Goal: Transaction & Acquisition: Purchase product/service

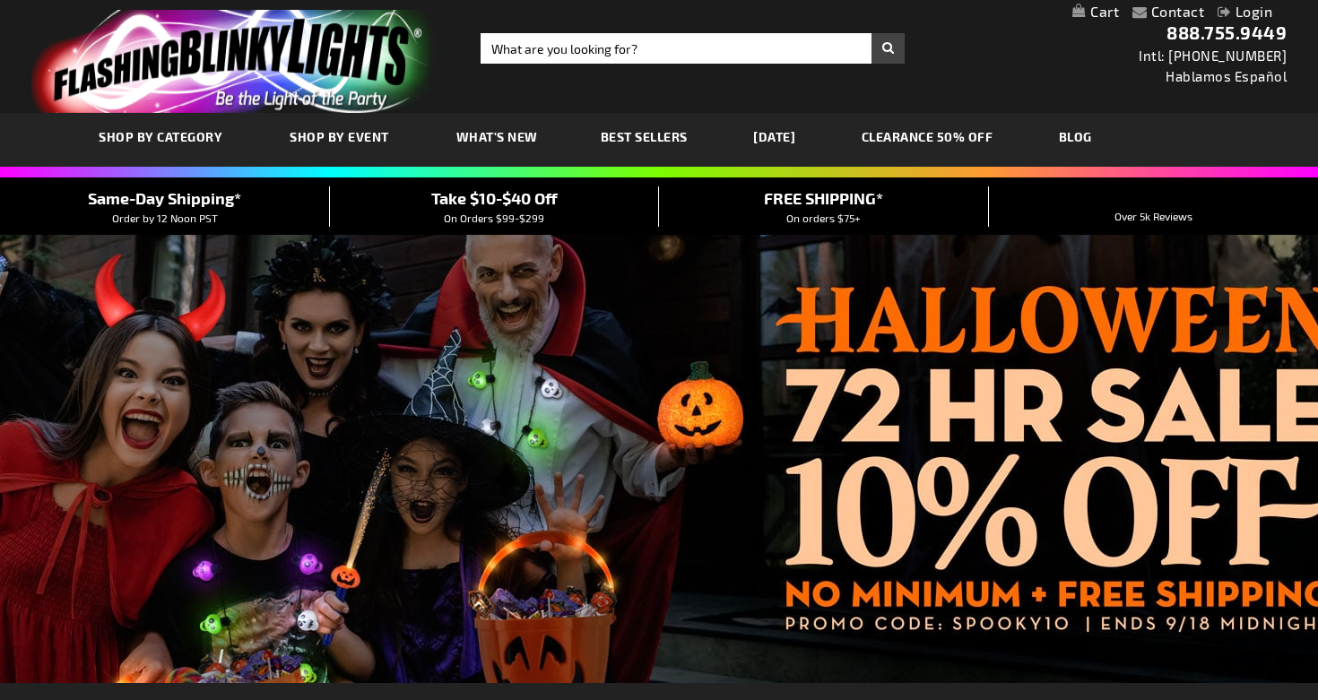
click at [1267, 11] on link "Login" at bounding box center [1244, 11] width 55 height 17
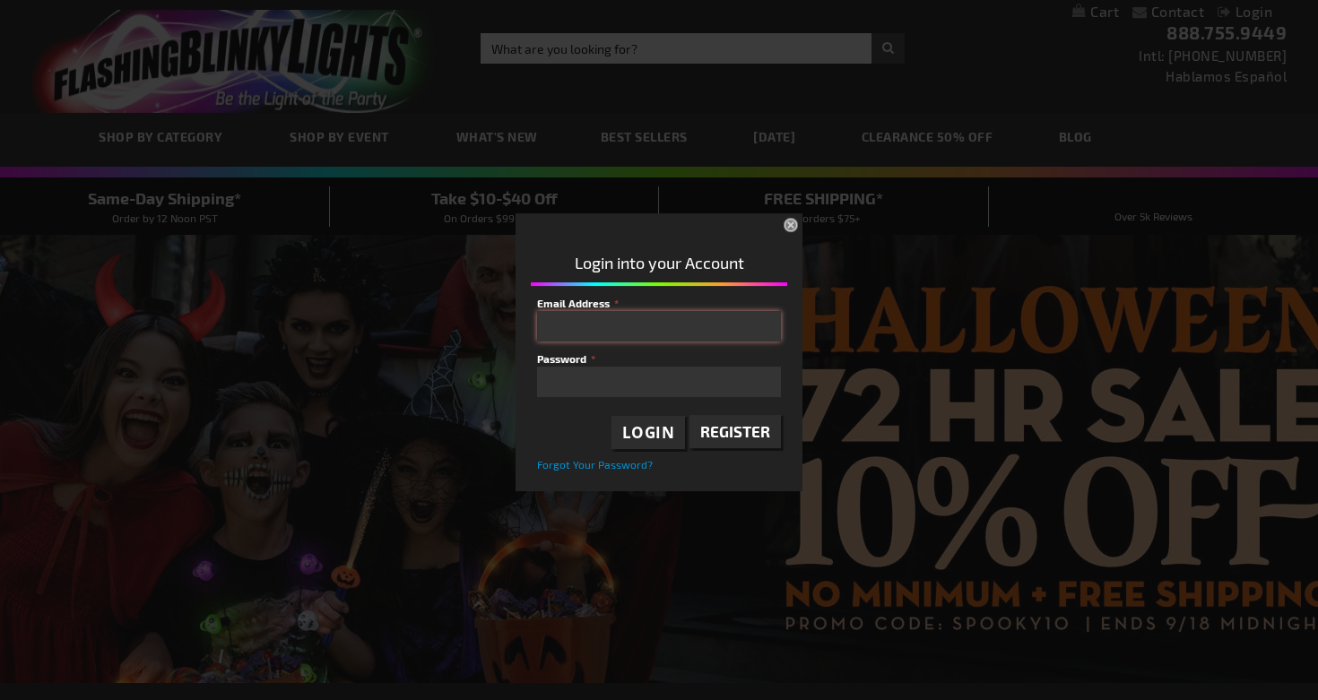
type input "krchamberlin007@gmail.com"
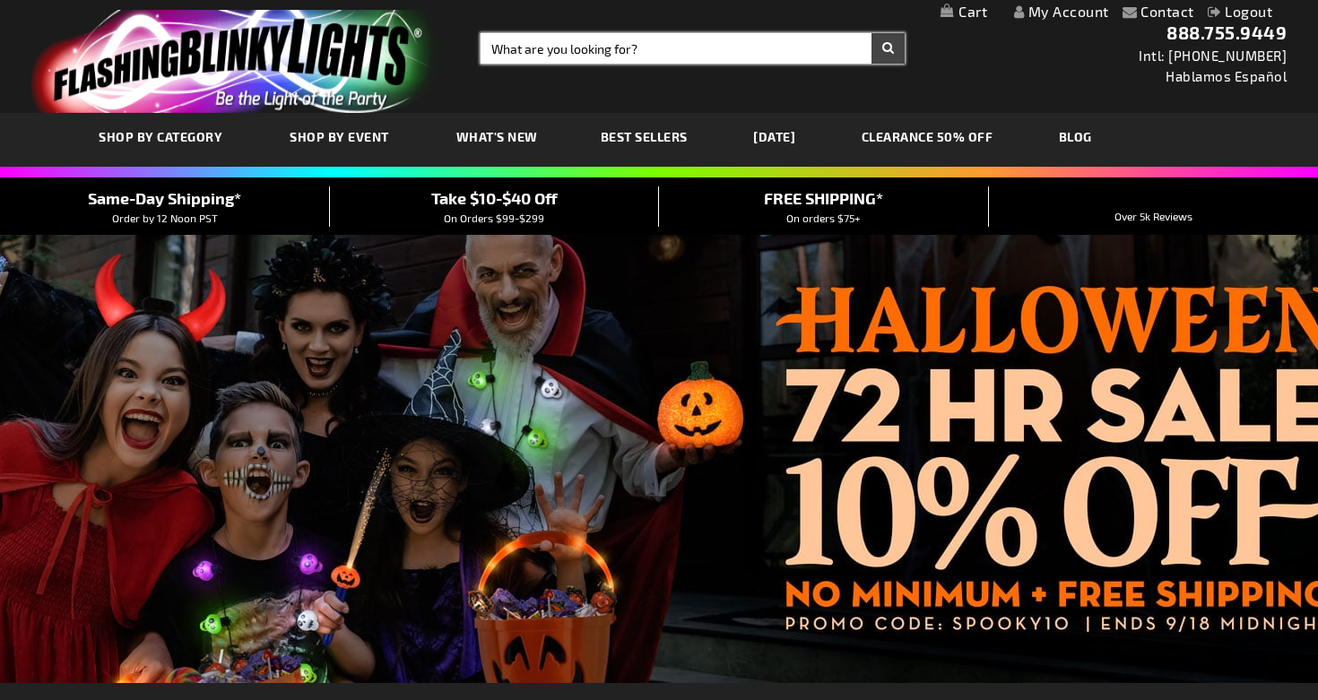
click at [586, 48] on input "Search" at bounding box center [692, 48] width 424 height 30
type input "led Christmas necklace"
click at [887, 48] on button "Search" at bounding box center [887, 48] width 33 height 30
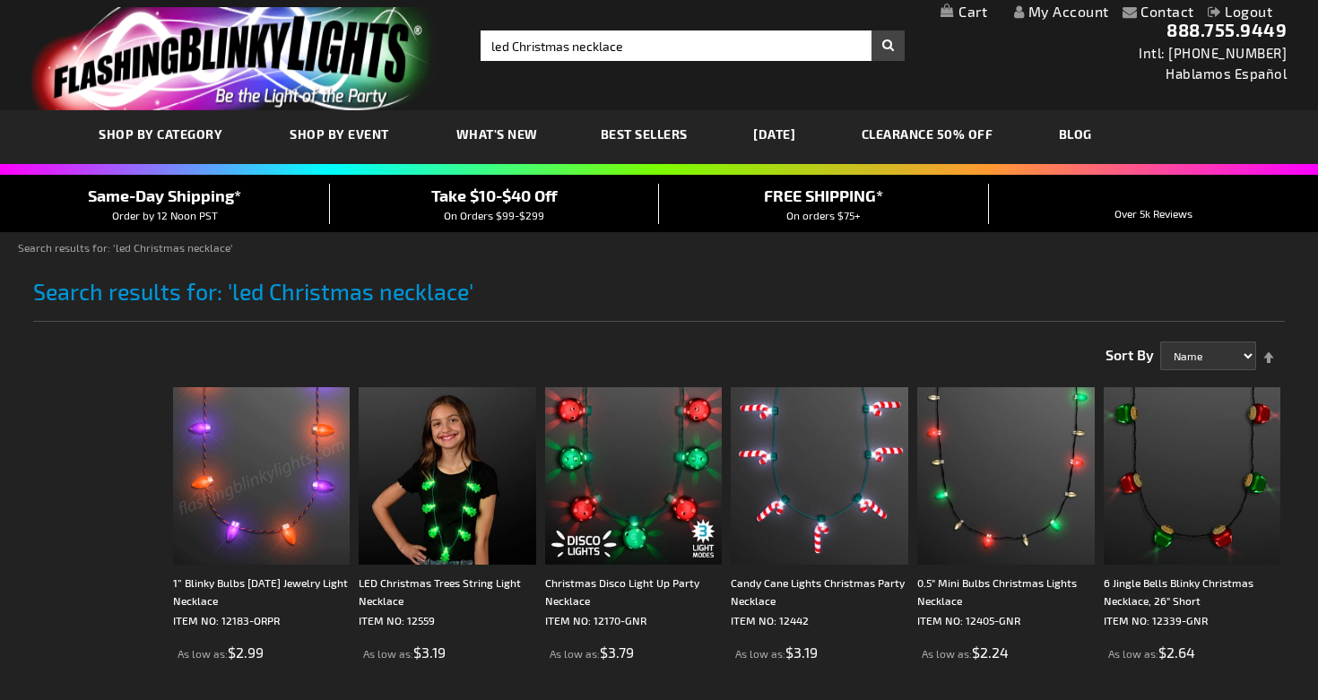
scroll to position [-1, 0]
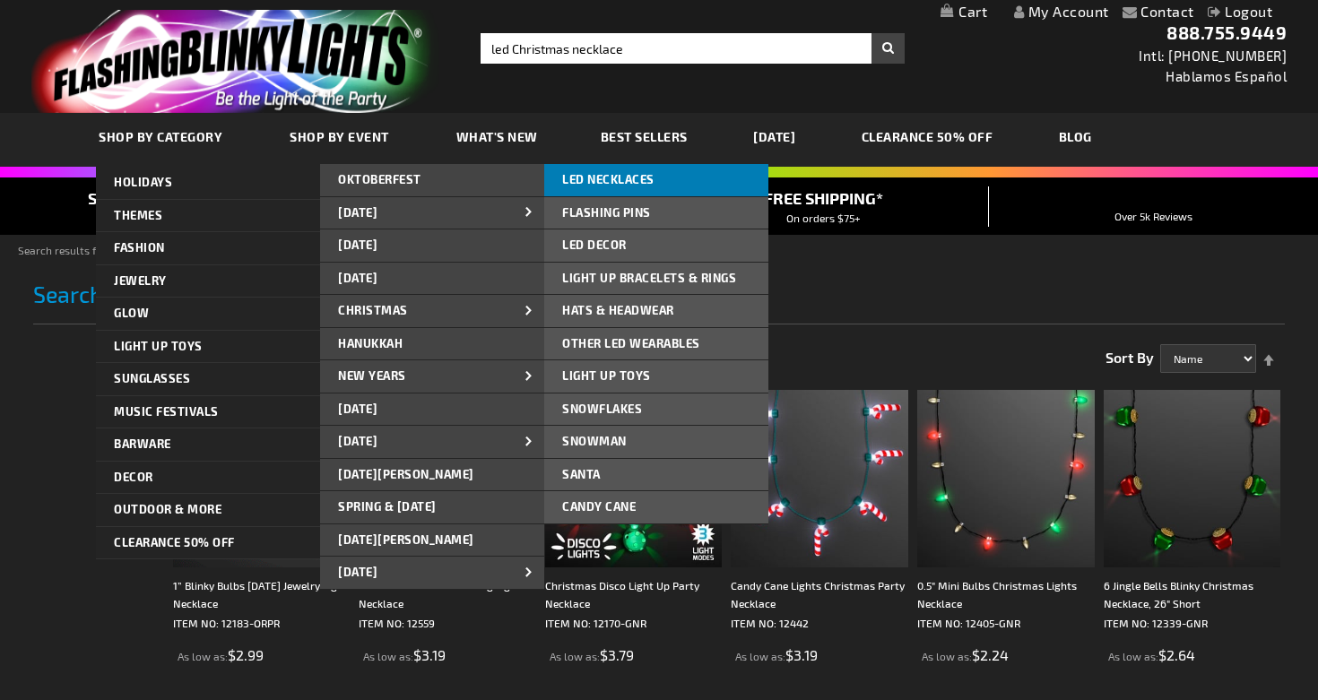
click at [635, 186] on span "LED NECKLACES" at bounding box center [608, 179] width 92 height 14
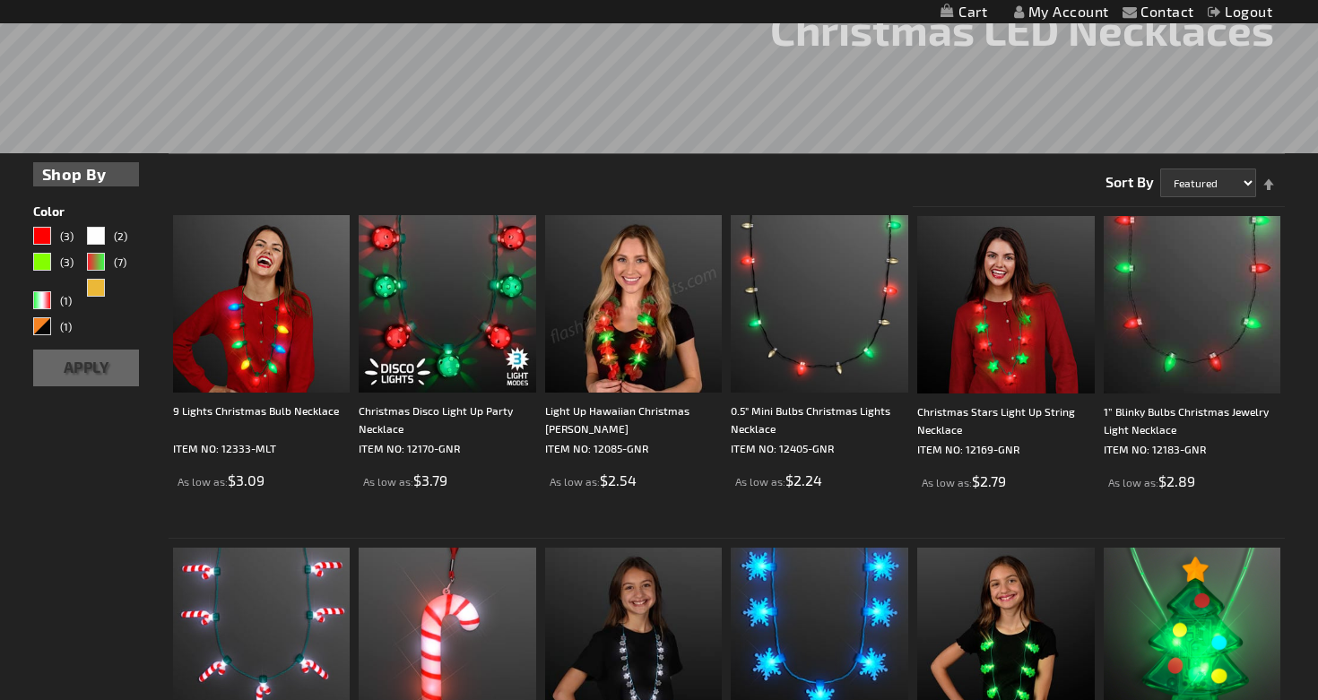
scroll to position [363, 0]
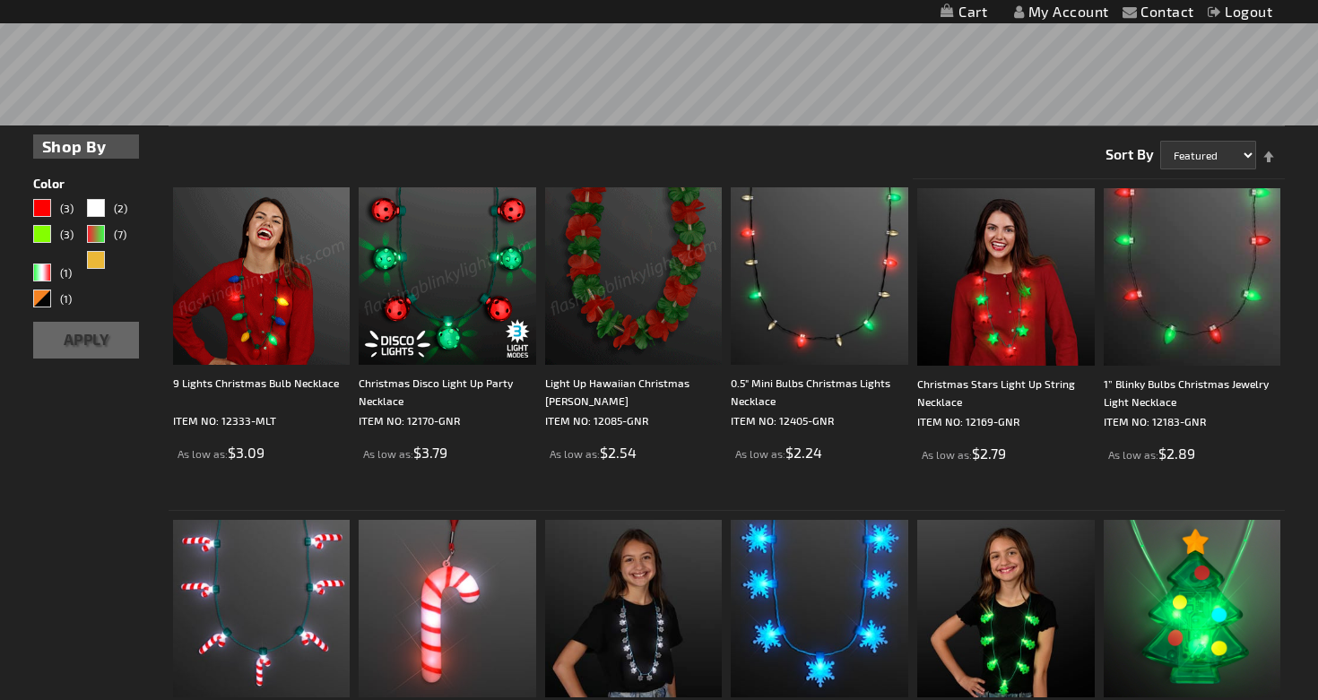
click at [264, 340] on img at bounding box center [261, 275] width 177 height 177
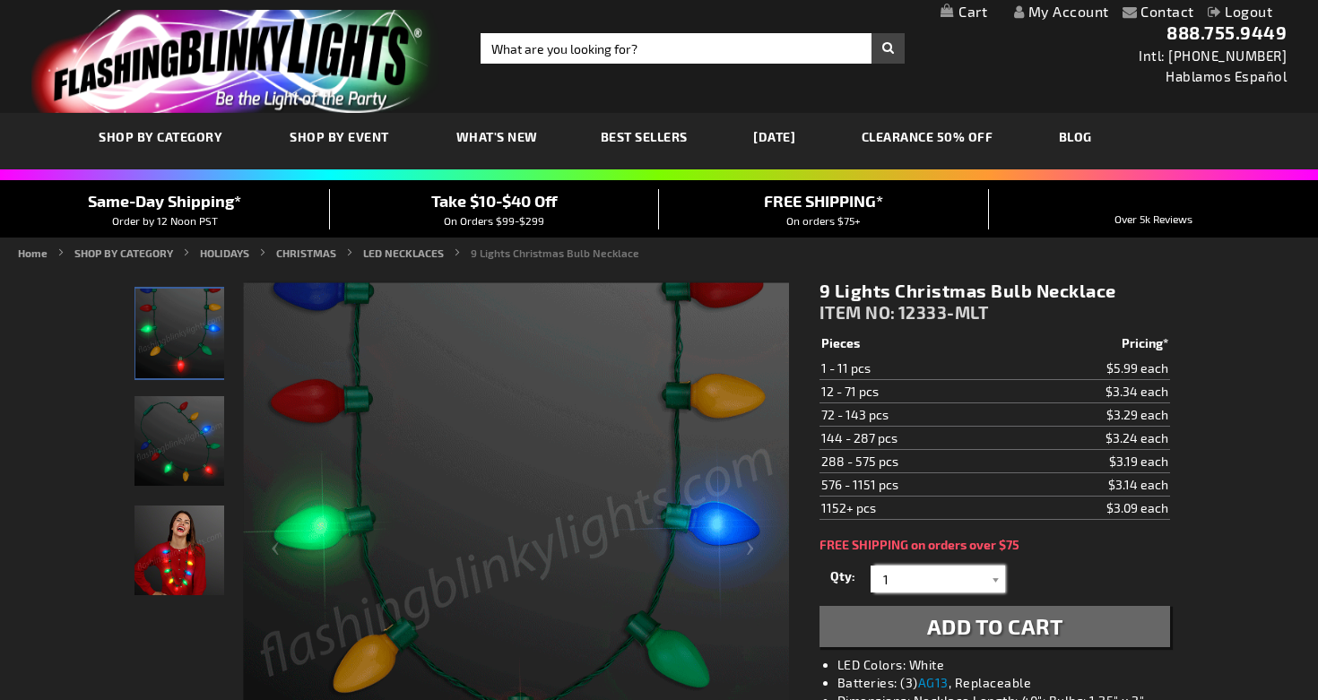
click at [927, 573] on input "1" at bounding box center [940, 579] width 130 height 27
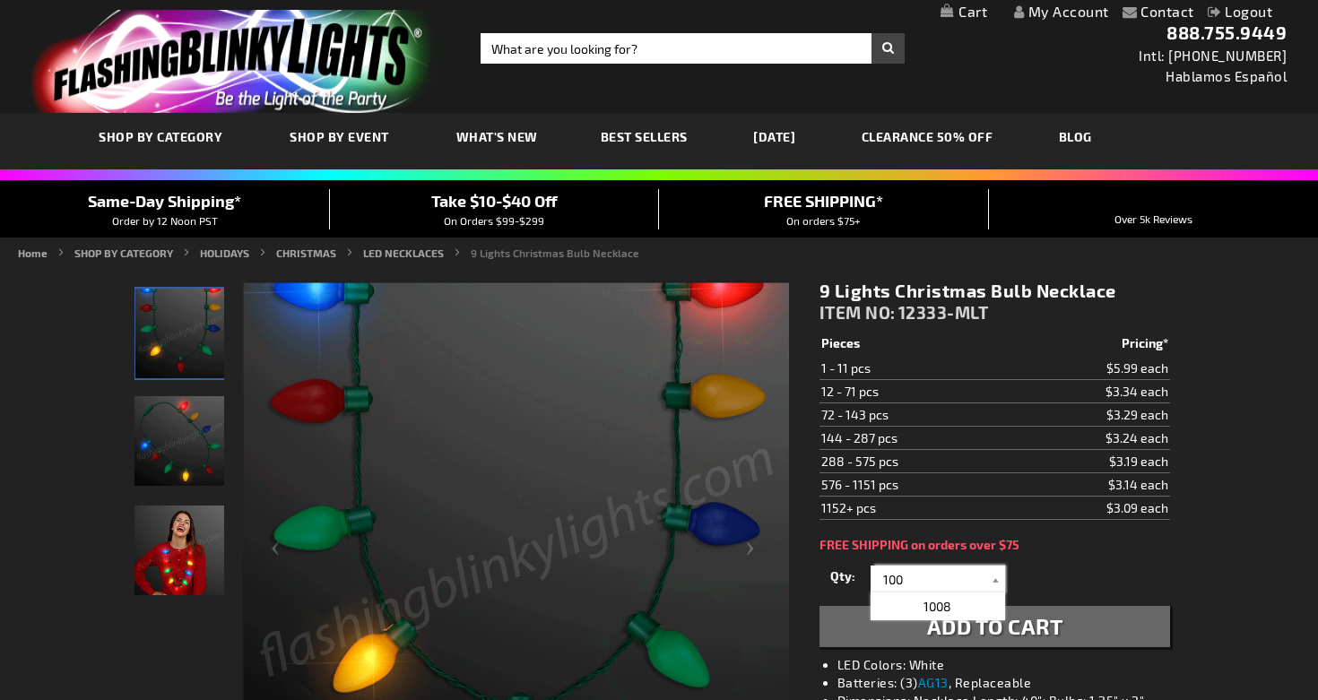
type input "100"
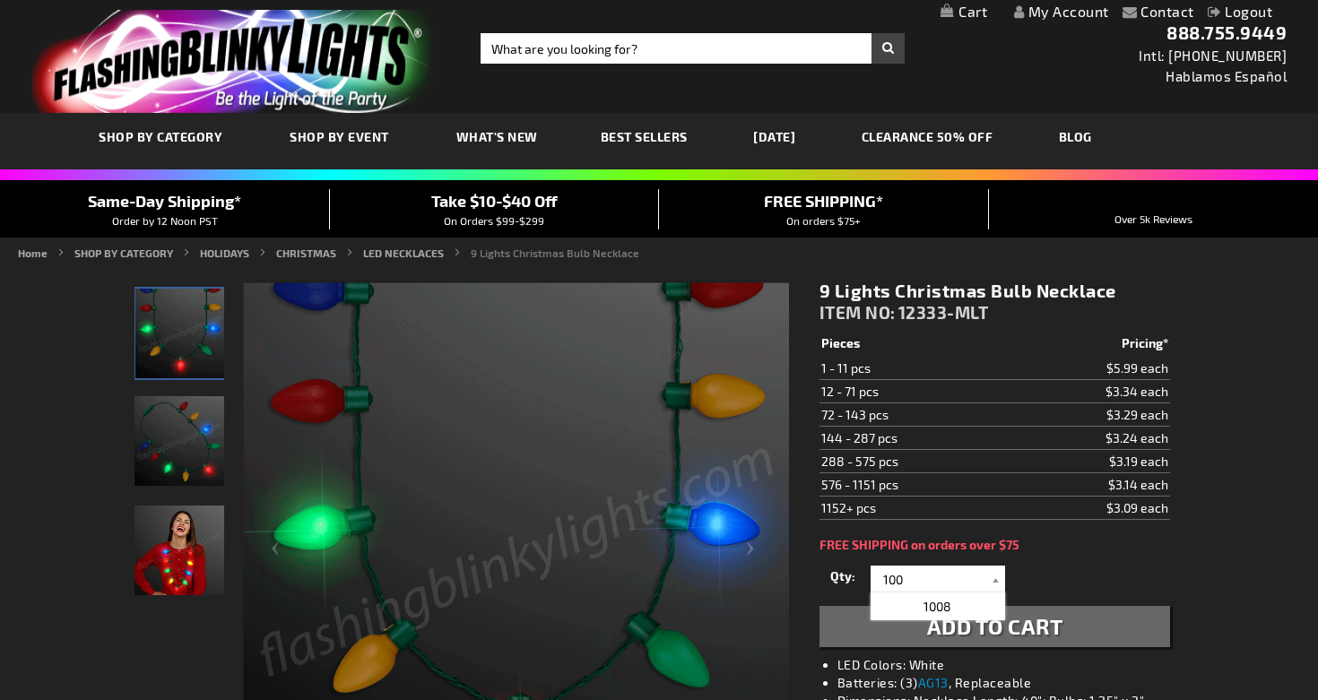
click at [1096, 566] on div "Qty 1 2 3 4 5 6 7 8 9 10 11 12 24 36 48 60 72 84 96 108 120 132 144 156 168" at bounding box center [994, 579] width 350 height 36
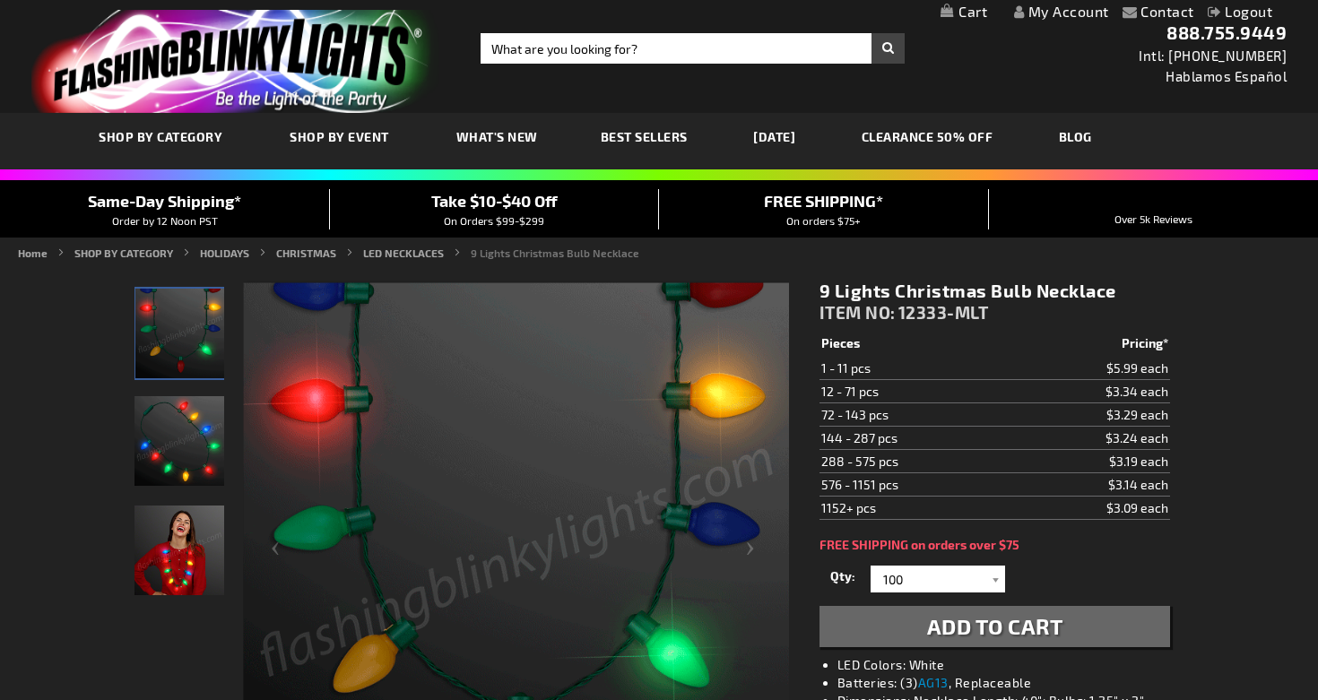
click at [1008, 620] on span "Add to Cart" at bounding box center [995, 626] width 136 height 26
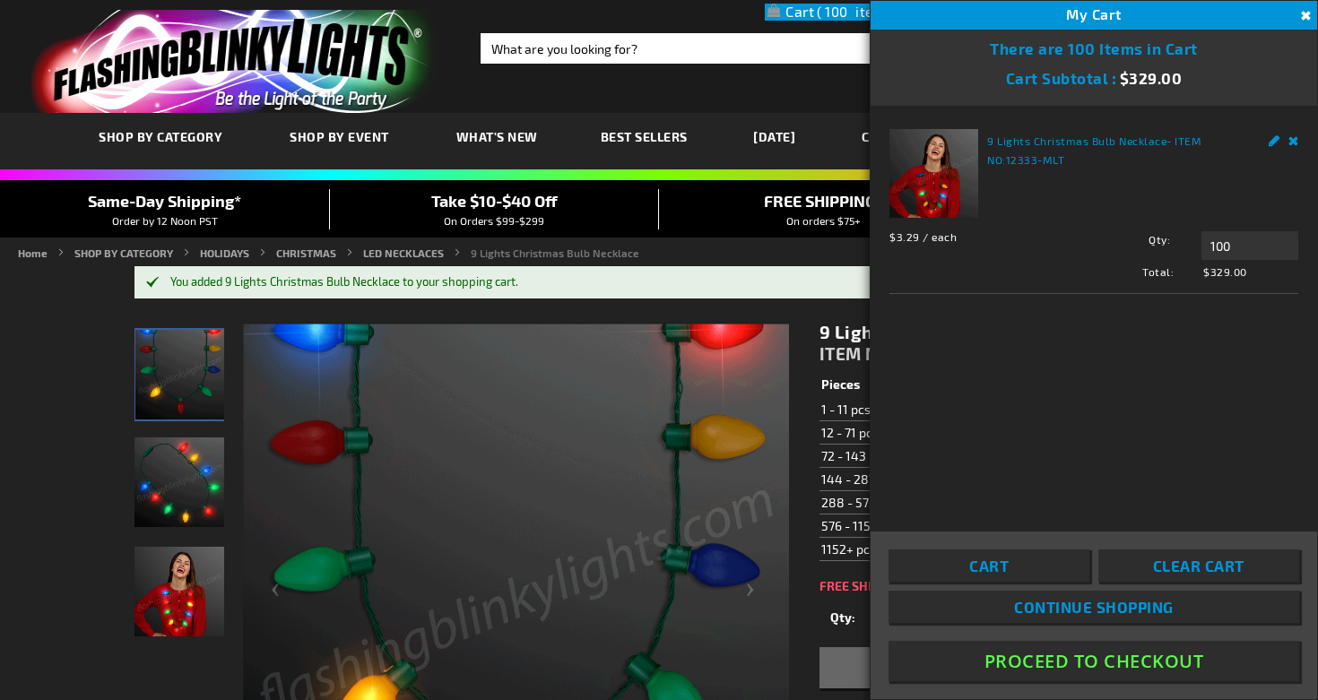
click at [1112, 661] on button "Proceed To Checkout" at bounding box center [1093, 661] width 411 height 40
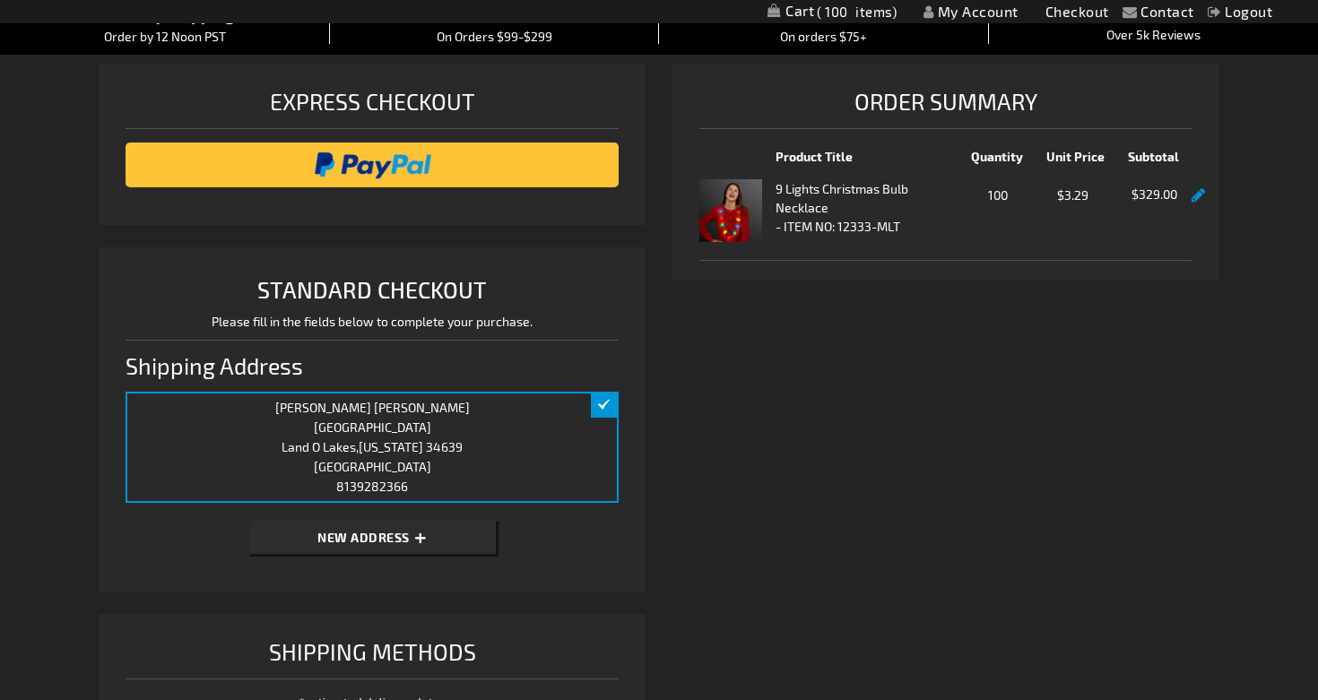
scroll to position [222, 0]
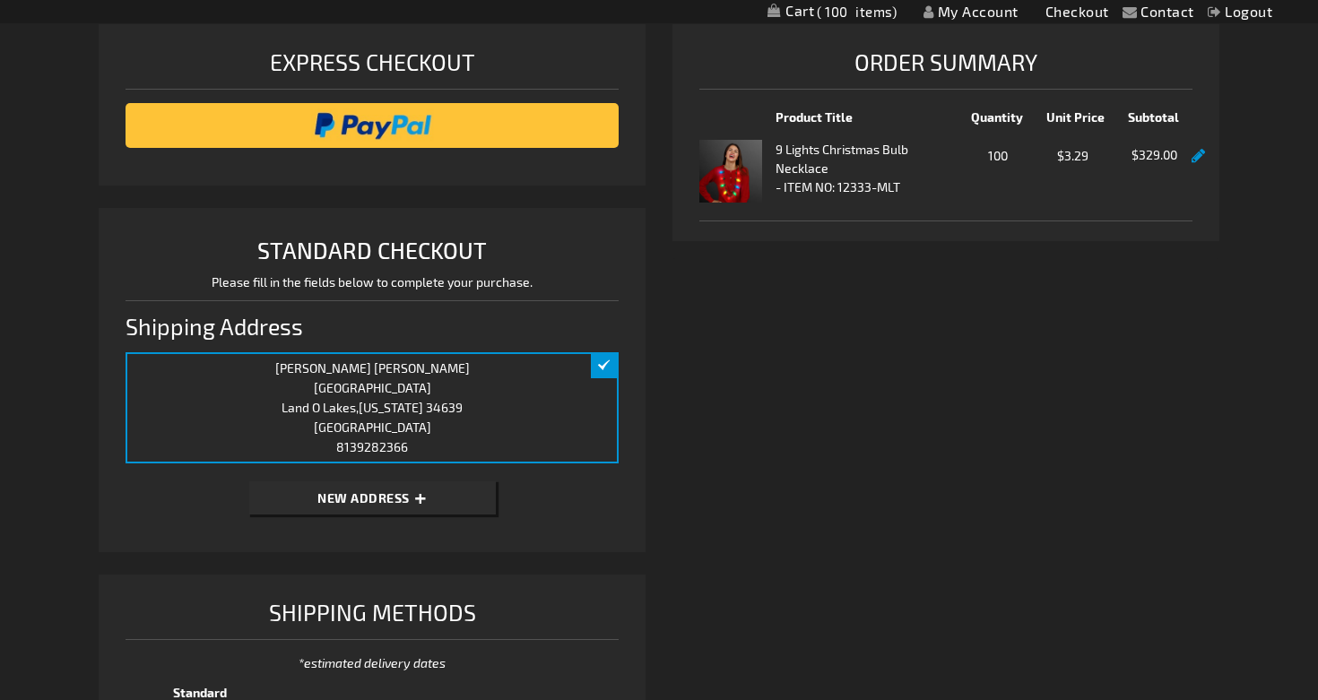
drag, startPoint x: 688, startPoint y: 662, endPoint x: 679, endPoint y: 673, distance: 14.0
click at [679, 673] on div "Shipping Review & Payments Estimated Total $329.00 100 Express Checkout STANDAR…" at bounding box center [659, 547] width 1120 height 1047
click at [680, 606] on div "Shipping Review & Payments Estimated Total $329.00 100 Express Checkout STANDAR…" at bounding box center [659, 547] width 1120 height 1047
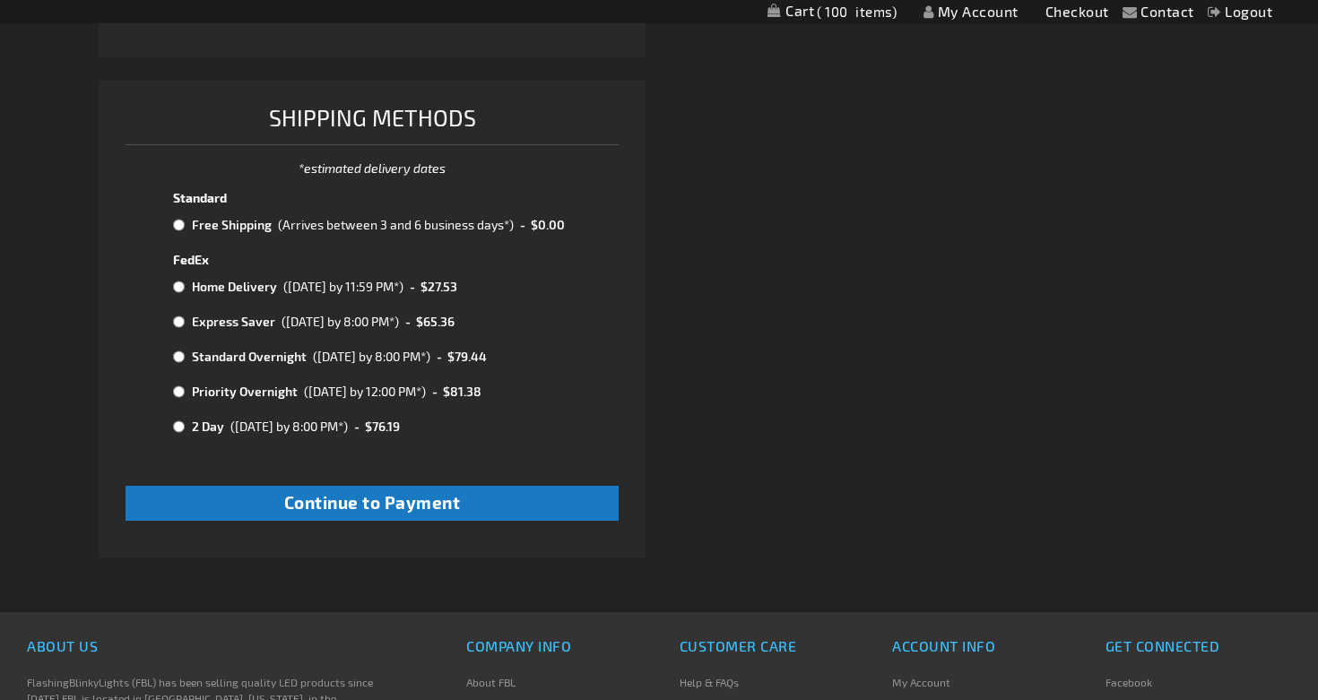
scroll to position [720, 0]
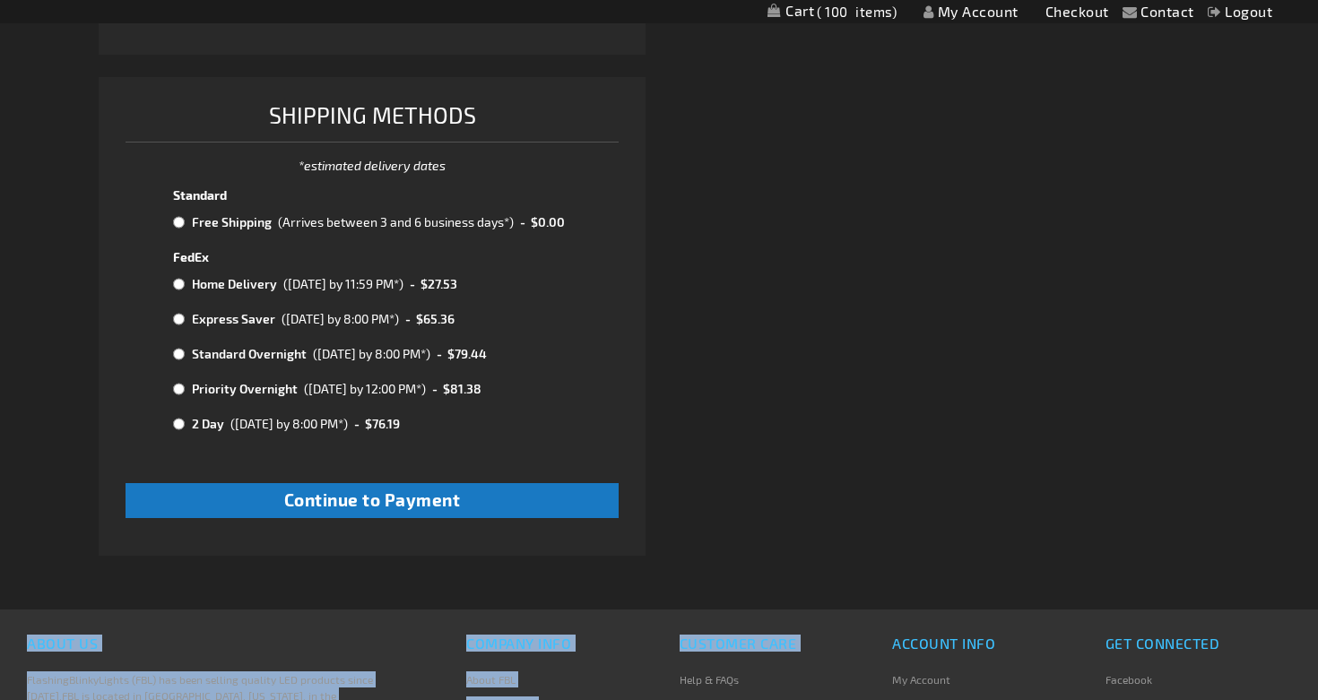
drag, startPoint x: 680, startPoint y: 606, endPoint x: 668, endPoint y: 668, distance: 63.1
click at [668, 668] on div "Contact Compare Products My Account Checkout Logout Skip to Content My Cart 100…" at bounding box center [659, 162] width 1318 height 1764
click at [741, 398] on div "Shipping Review & Payments Estimated Total $329.00 100 Express Checkout STANDAR…" at bounding box center [659, 50] width 1120 height 1047
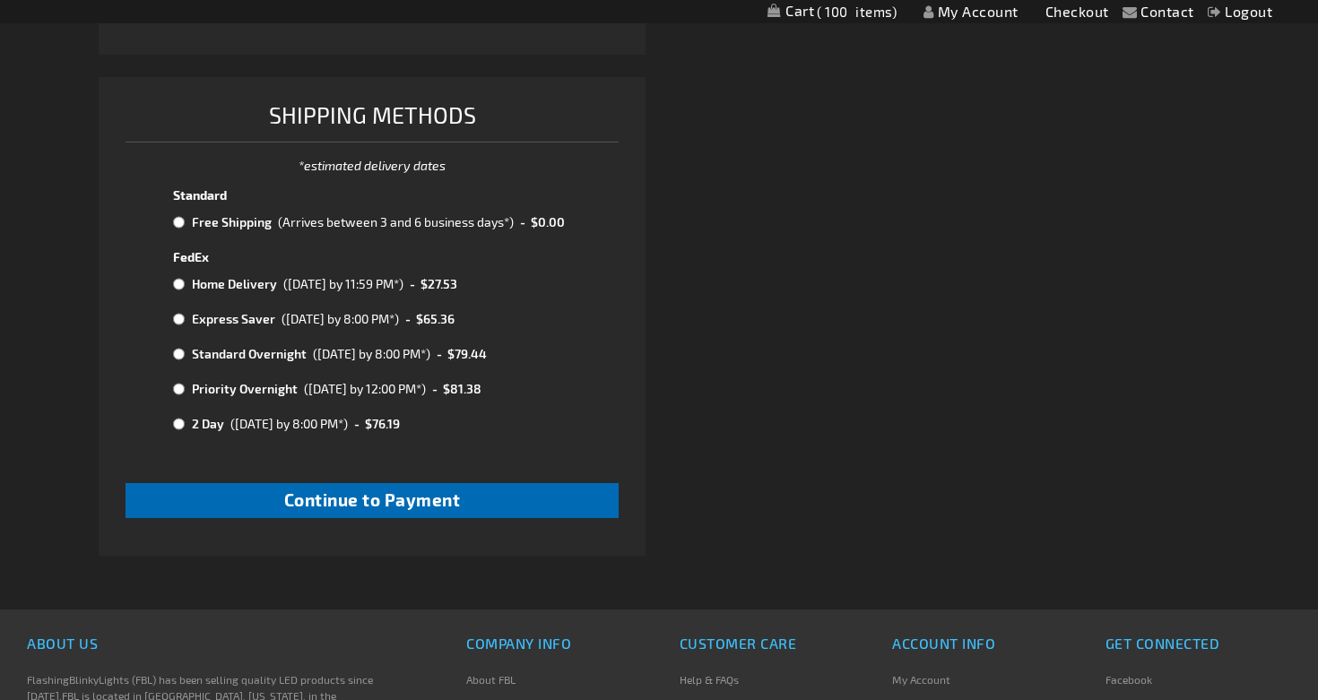
click at [375, 491] on span "Continue to Payment" at bounding box center [372, 499] width 177 height 21
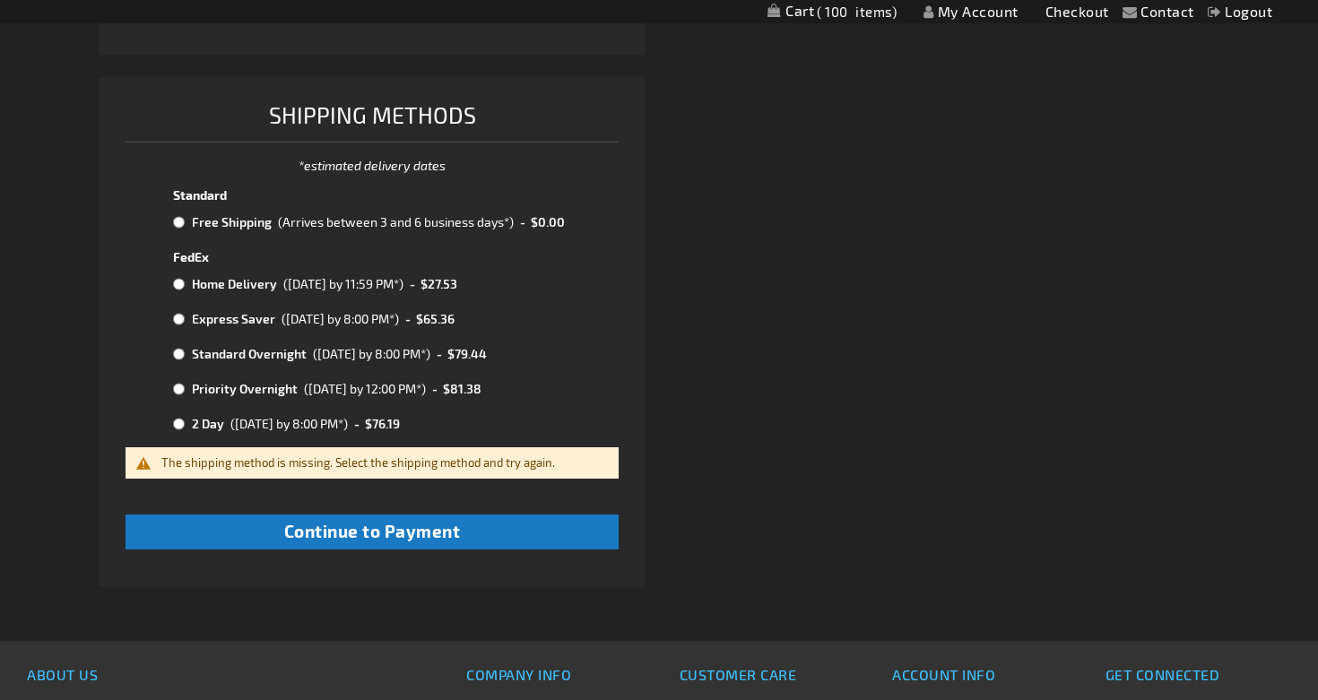
click at [741, 368] on div "Shipping Review & Payments Estimated Total $329.00 100 Express Checkout STANDAR…" at bounding box center [659, 66] width 1120 height 1078
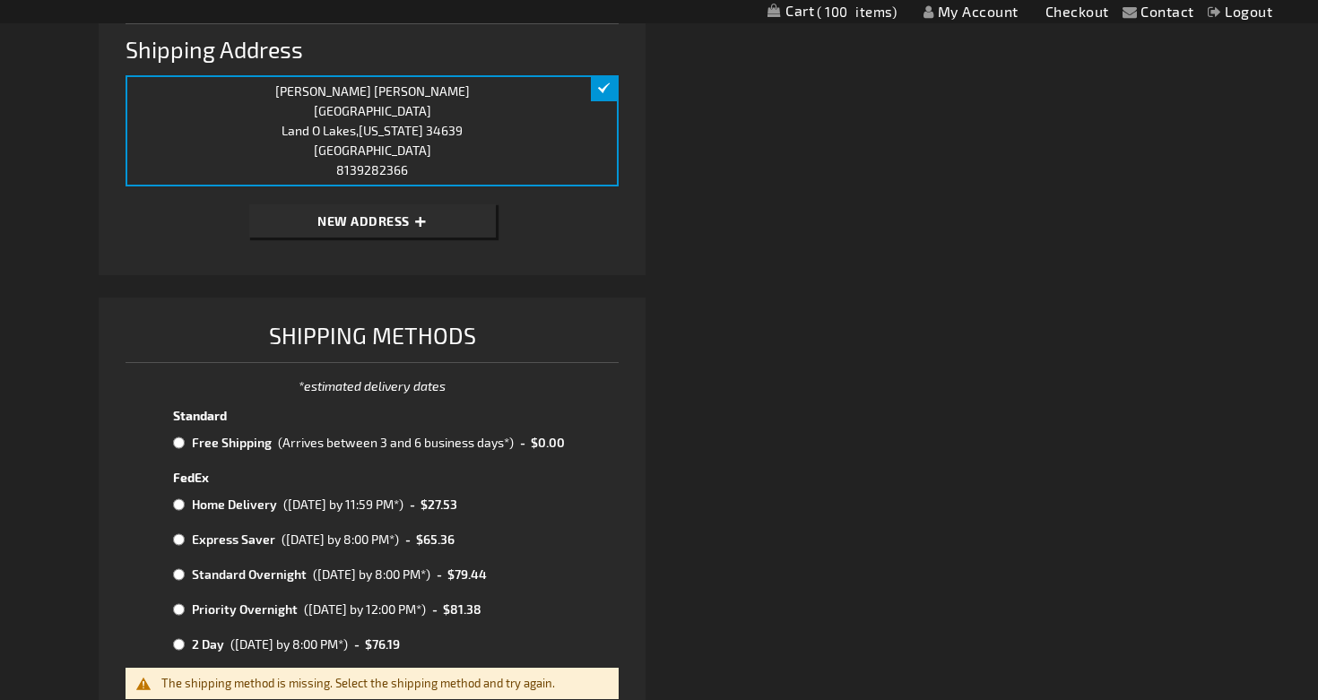
scroll to position [504, 0]
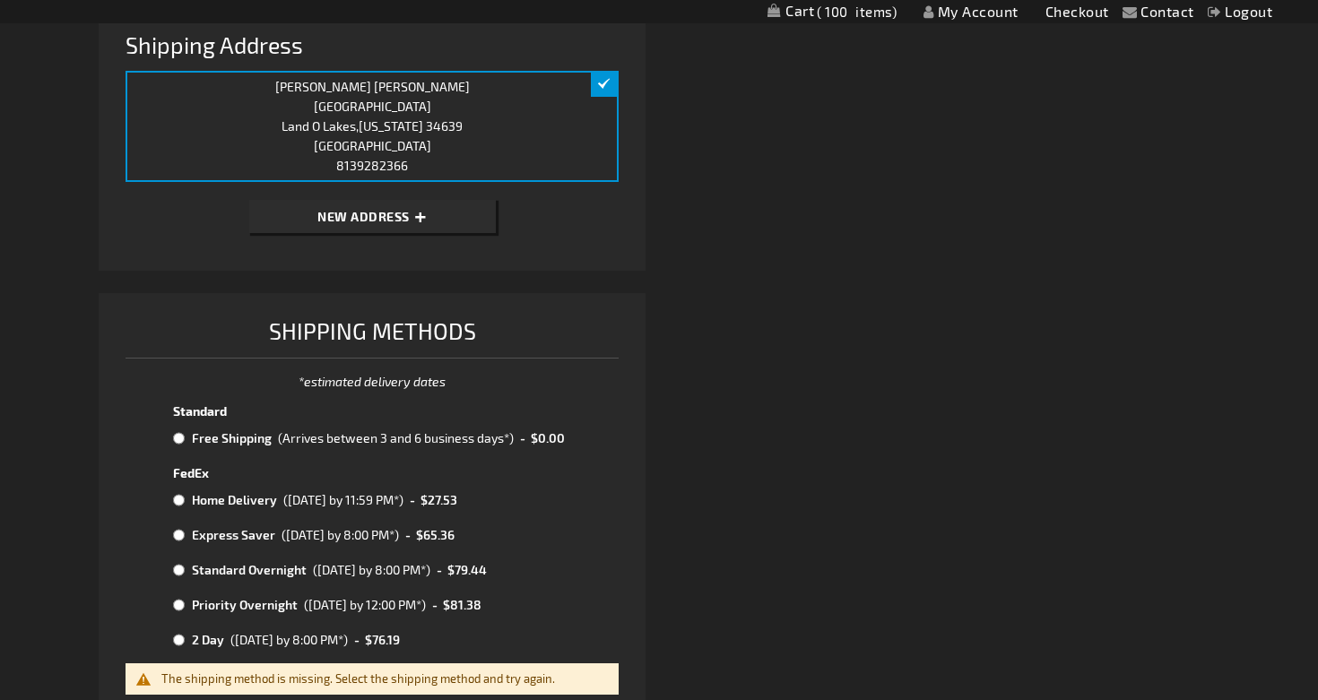
click at [178, 436] on input "radio" at bounding box center [179, 438] width 12 height 14
radio input "true"
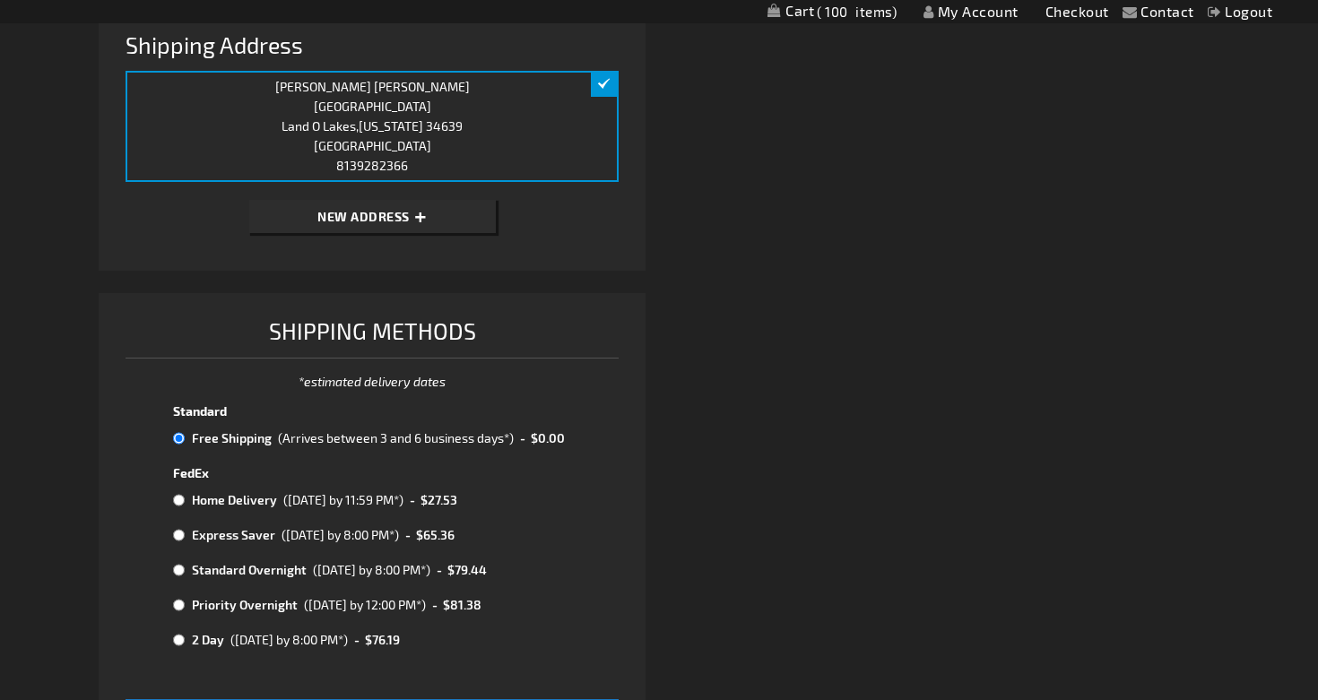
click at [633, 681] on li "Shipping Methods *estimated delivery dates See our Shipping Policy Select Metho…" at bounding box center [372, 532] width 547 height 479
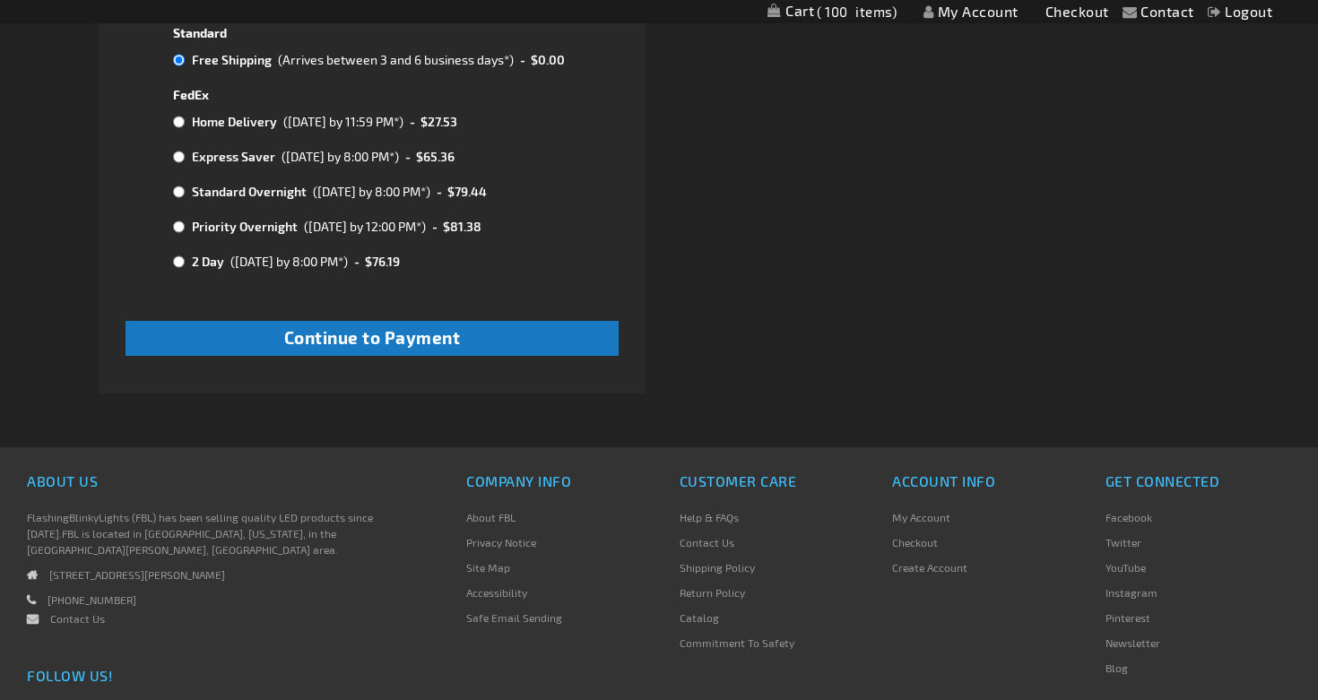
scroll to position [889, 0]
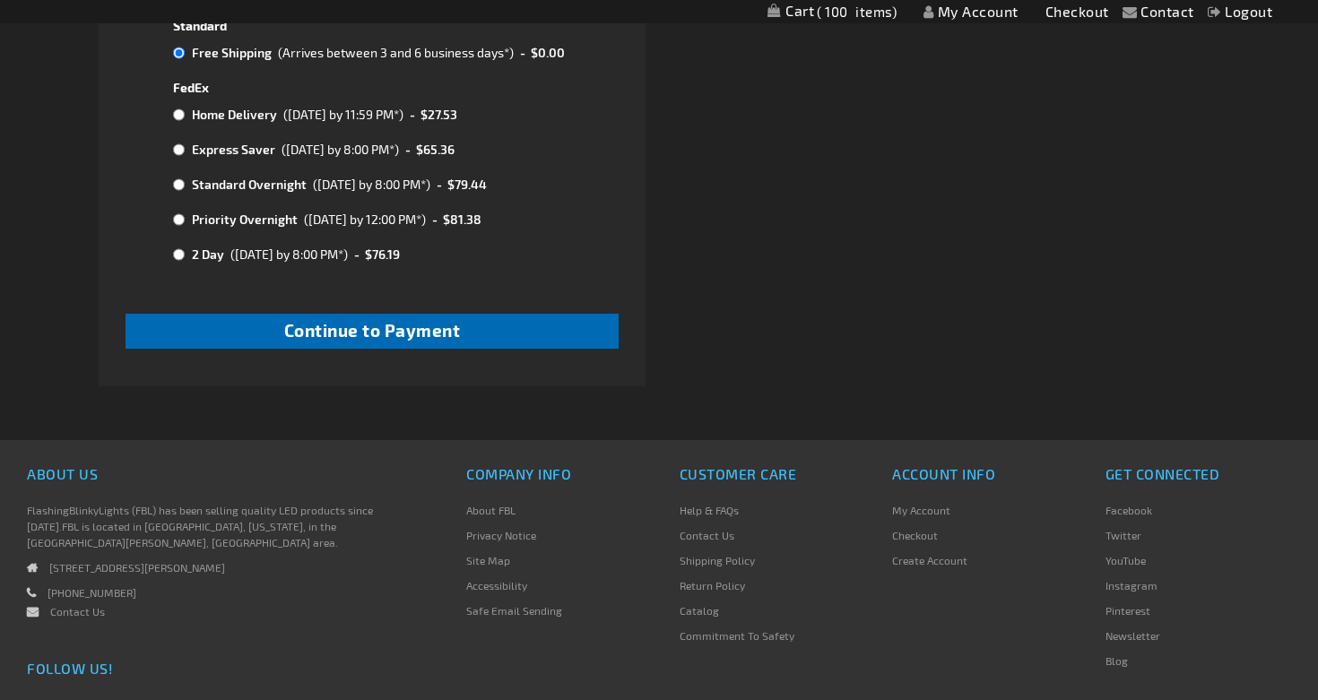
click at [359, 322] on span "Continue to Payment" at bounding box center [372, 330] width 177 height 21
checkbox input "true"
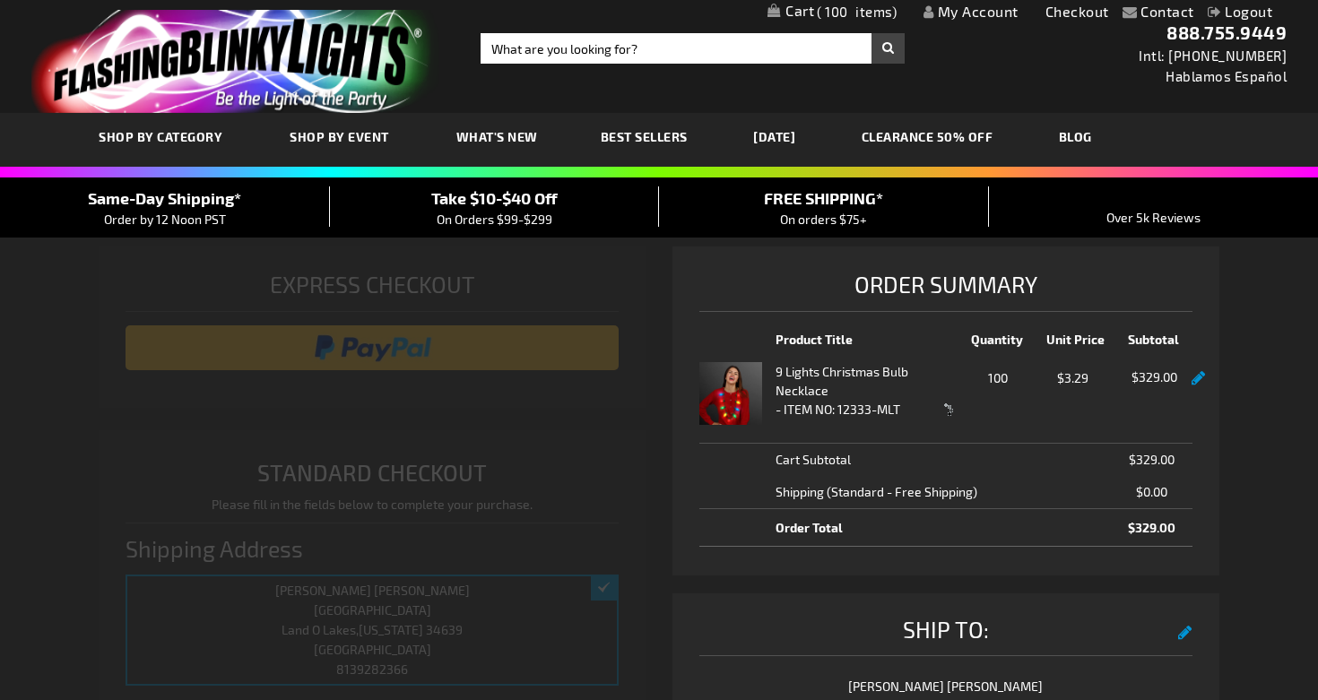
select select "350cc51399e6f07085e87c2988a223f7e9eb1f23"
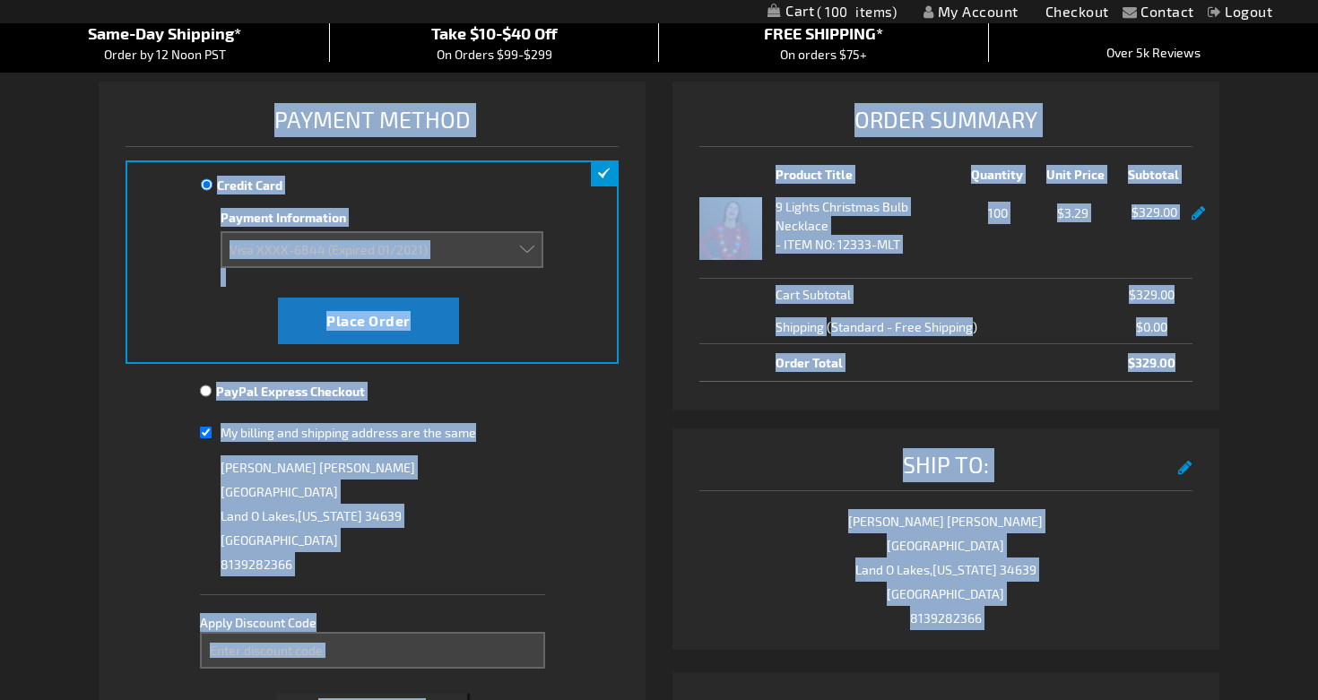
scroll to position [179, 0]
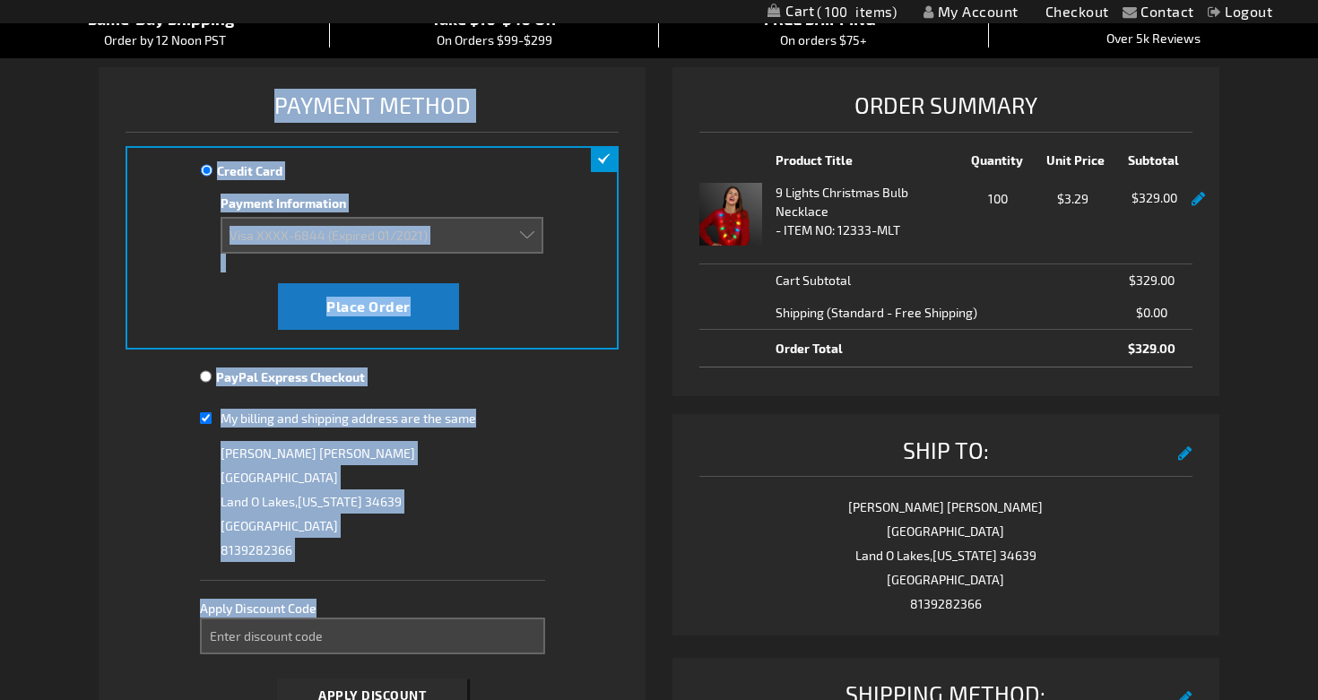
click at [644, 684] on div "Express Checkout STANDARD CHECKOUT Please fill in the fields below to complete …" at bounding box center [379, 412] width 560 height 691
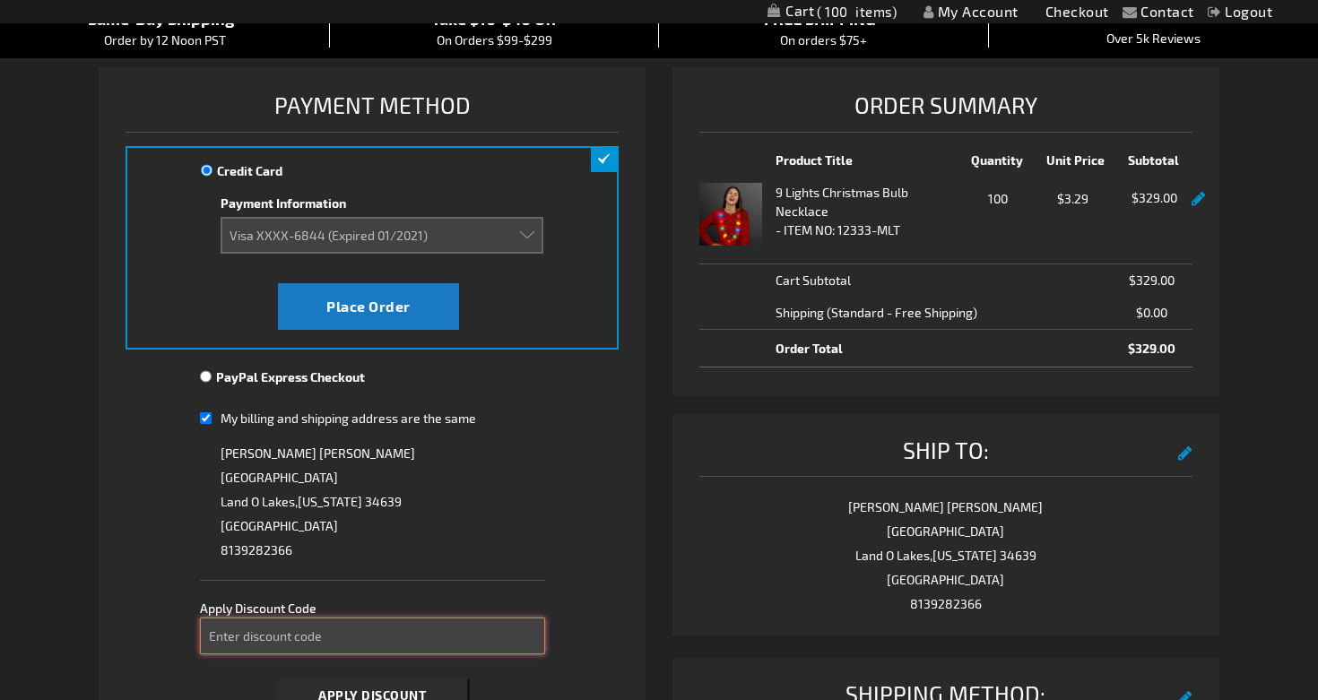
click at [335, 647] on input "Enter discount code" at bounding box center [372, 636] width 345 height 37
type input "take40"
click at [372, 694] on button "Apply Discount" at bounding box center [372, 695] width 190 height 33
